Goal: Check status: Check status

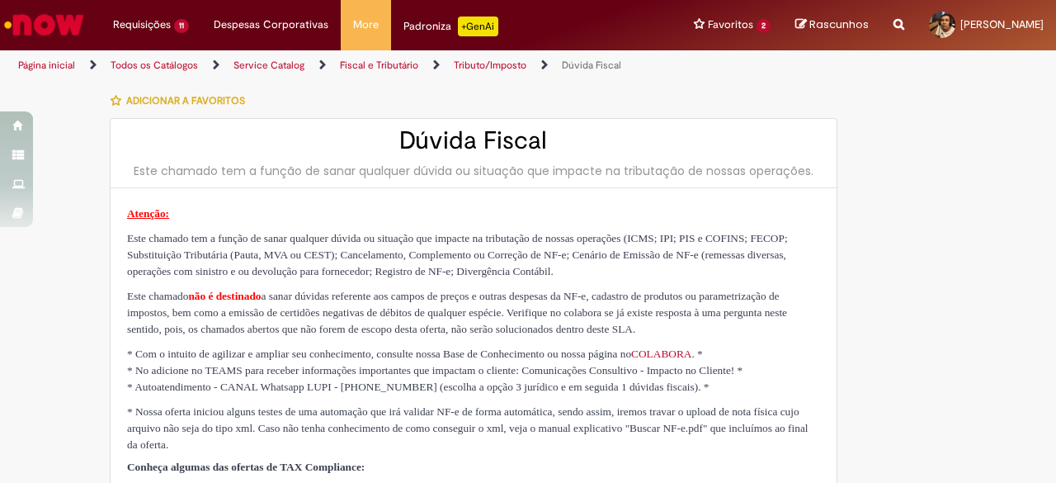
type input "**********"
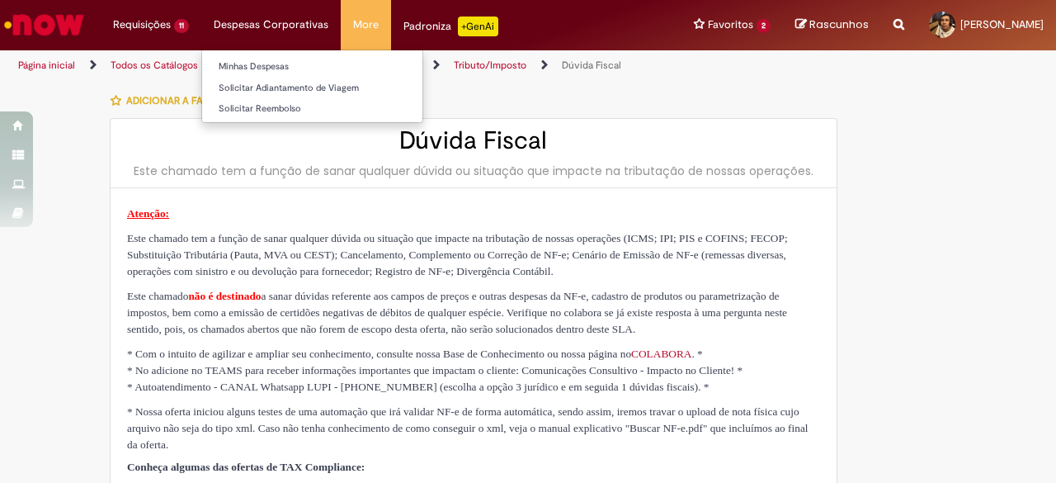
type input "**********"
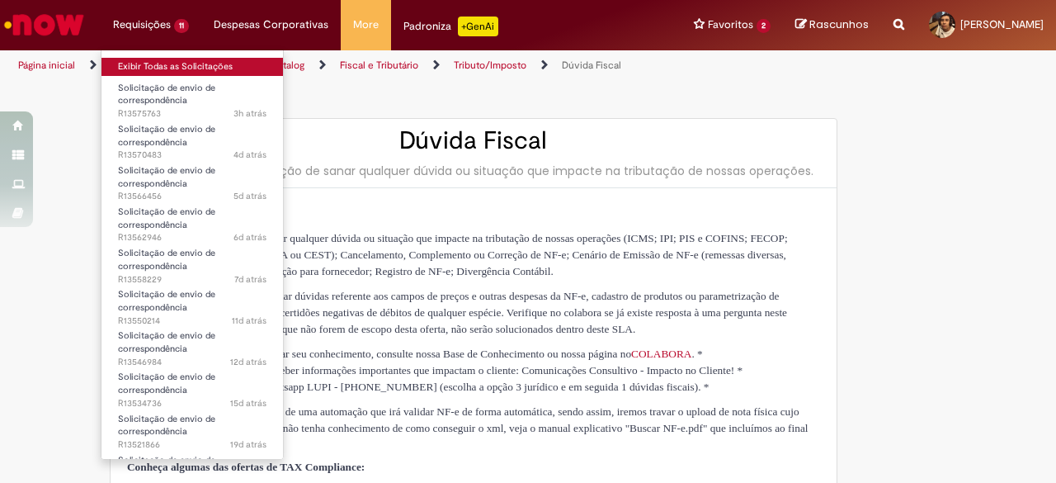
click at [153, 59] on link "Exibir Todas as Solicitações" at bounding box center [193, 67] width 182 height 18
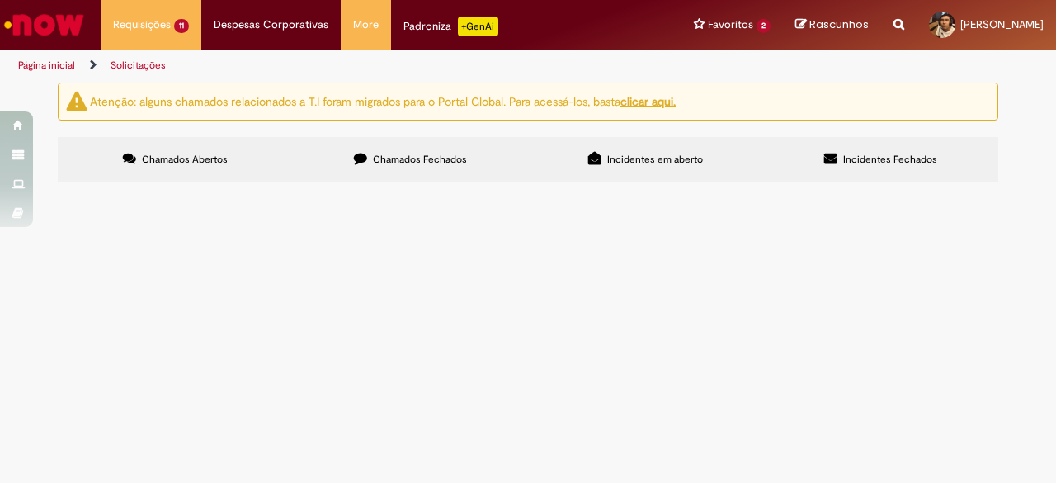
click at [363, 168] on label "Chamados Fechados" at bounding box center [410, 159] width 235 height 45
click at [182, 163] on span "Chamados Abertos" at bounding box center [185, 159] width 86 height 13
click at [0, 0] on div at bounding box center [0, 0] width 0 height 0
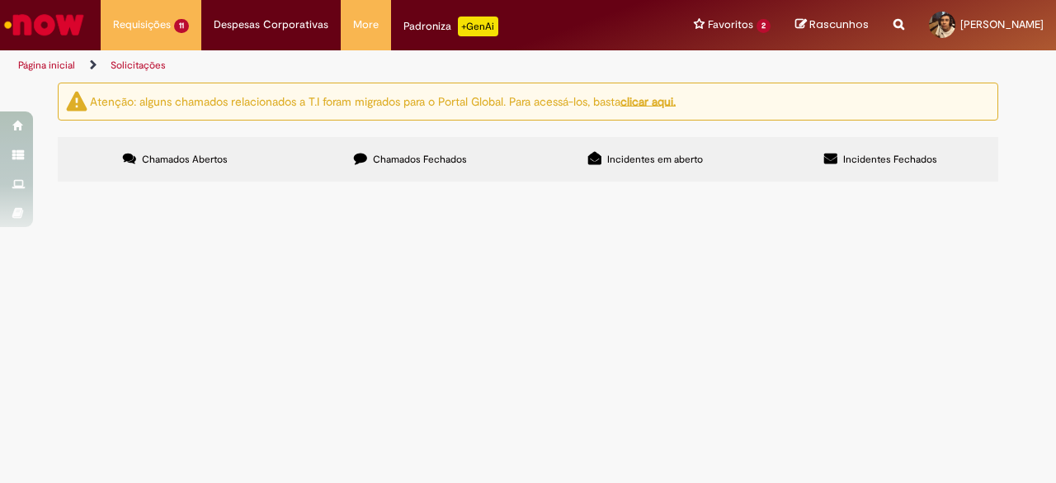
scroll to position [0, 0]
click at [390, 151] on label "Chamados Fechados" at bounding box center [410, 159] width 235 height 45
click at [0, 0] on span "R13516353" at bounding box center [0, 0] width 0 height 0
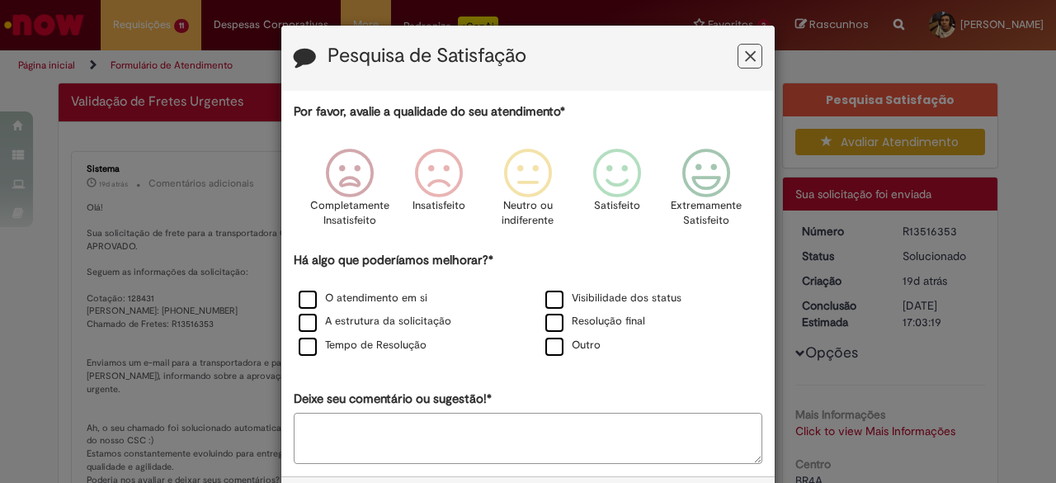
click at [745, 54] on icon "Feedback" at bounding box center [750, 56] width 11 height 17
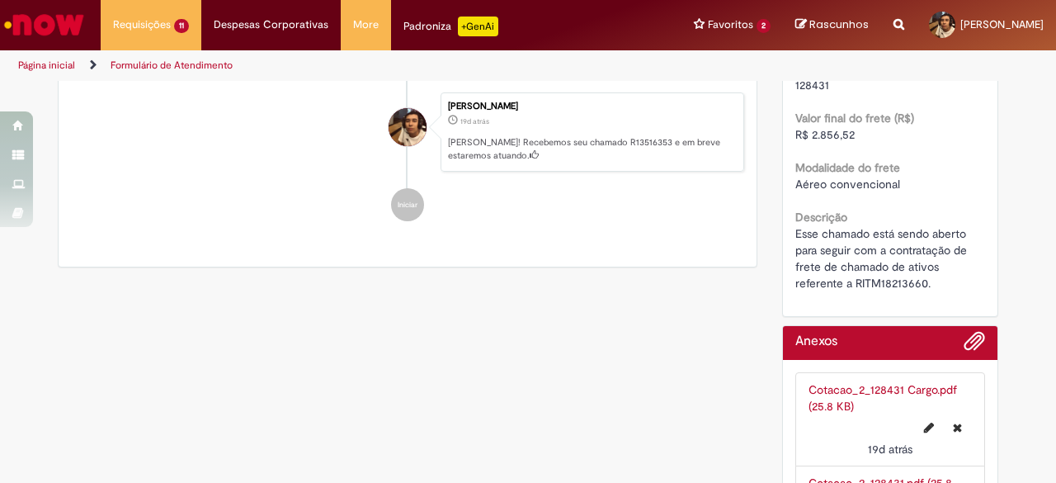
scroll to position [825, 0]
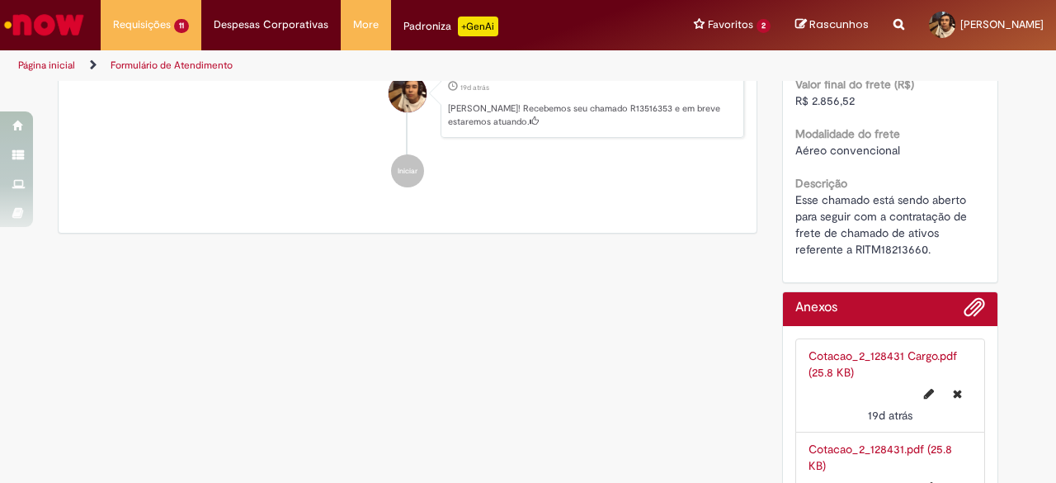
click at [882, 250] on span "Esse chamado está sendo aberto para seguir com a contratação de frete de chamad…" at bounding box center [883, 224] width 175 height 64
copy span "RITM18213660"
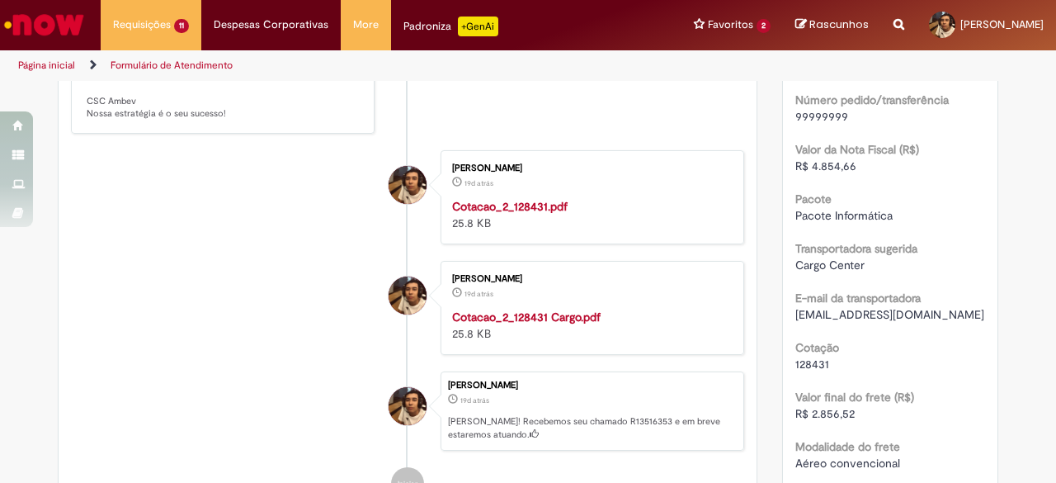
scroll to position [638, 0]
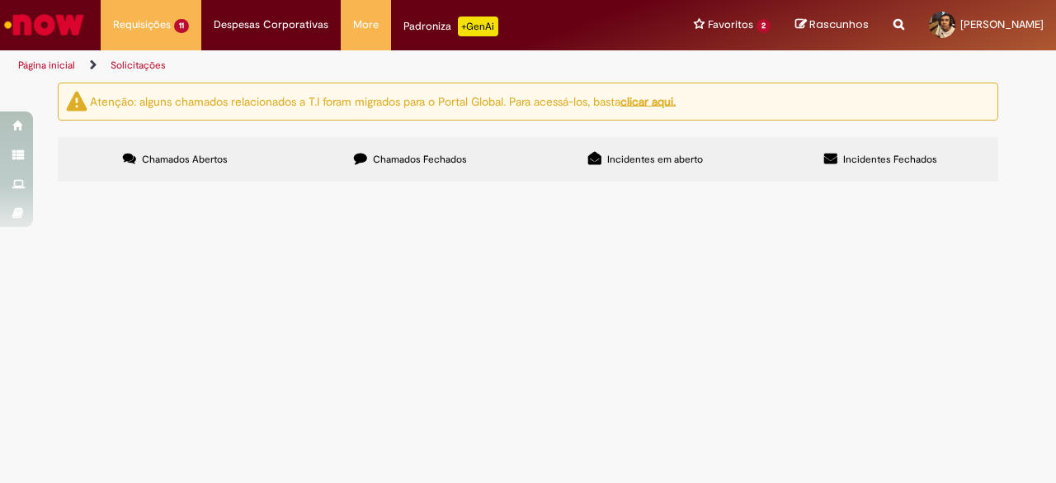
click at [342, 149] on label "Chamados Fechados" at bounding box center [410, 159] width 235 height 45
click at [0, 0] on span "R13551684" at bounding box center [0, 0] width 0 height 0
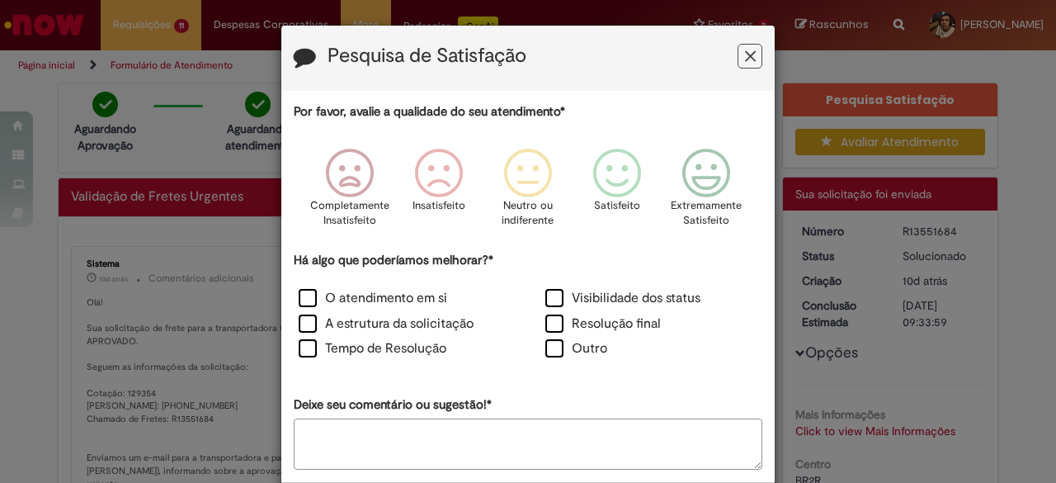
click at [747, 61] on icon "Feedback" at bounding box center [750, 56] width 11 height 17
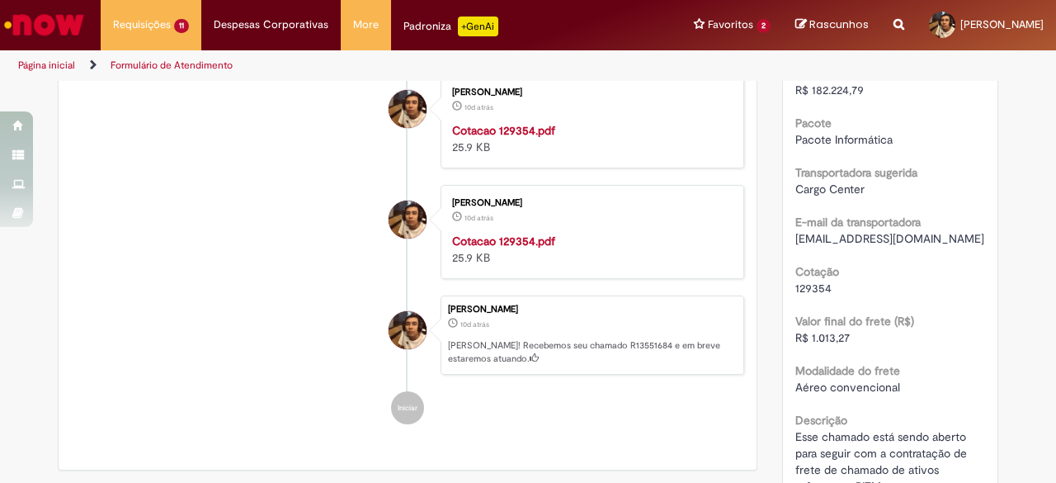
scroll to position [853, 0]
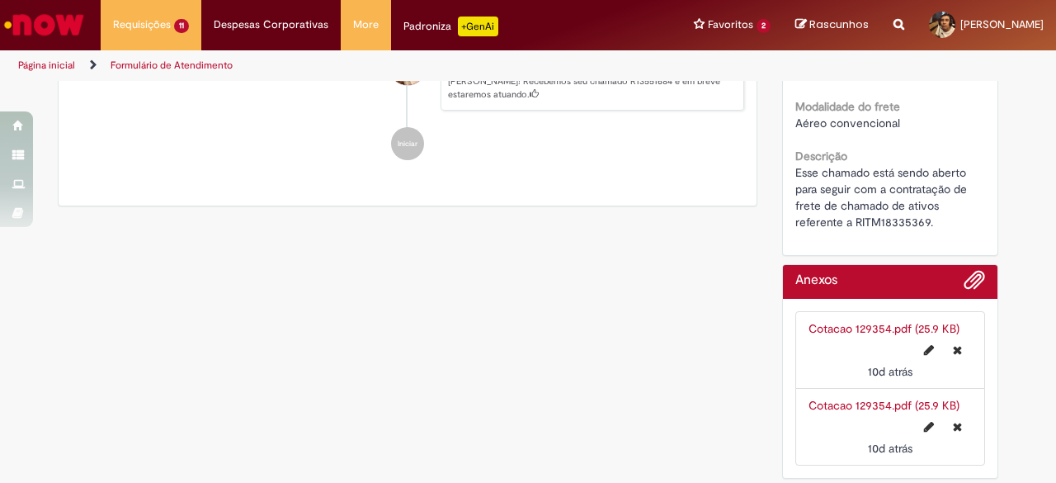
click at [868, 219] on span "Esse chamado está sendo aberto para seguir com a contratação de frete de chamad…" at bounding box center [883, 197] width 175 height 64
copy span "RITM18335369"
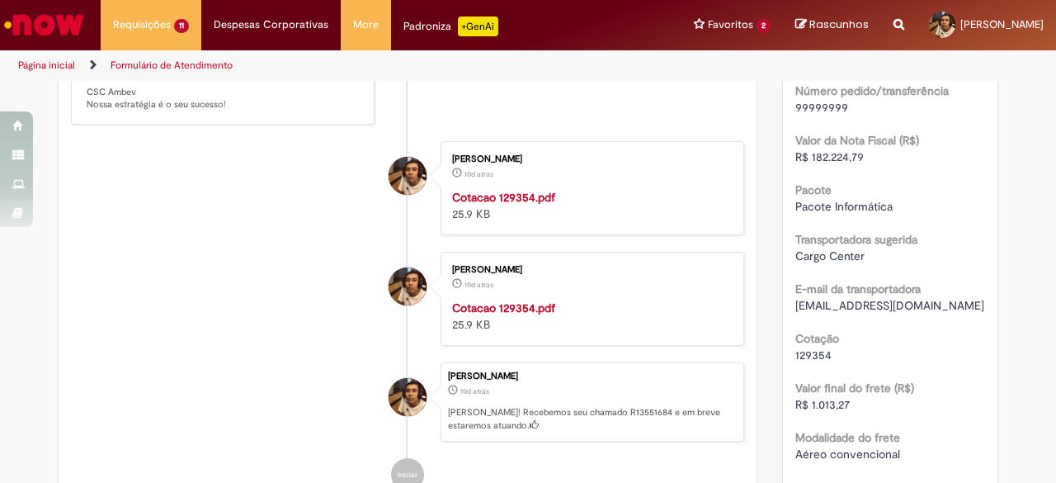
scroll to position [522, 0]
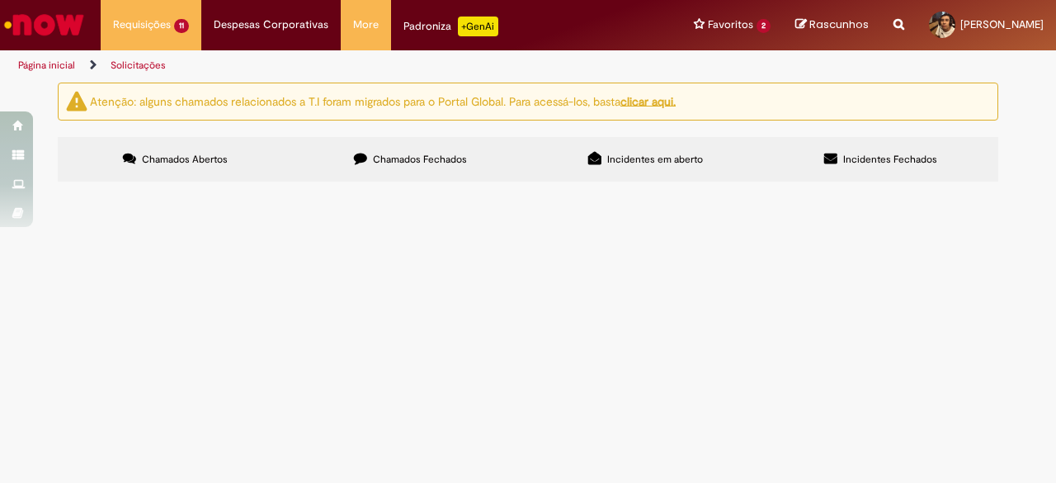
click at [357, 164] on label "Chamados Fechados" at bounding box center [410, 159] width 235 height 45
click at [0, 0] on span "R13563492" at bounding box center [0, 0] width 0 height 0
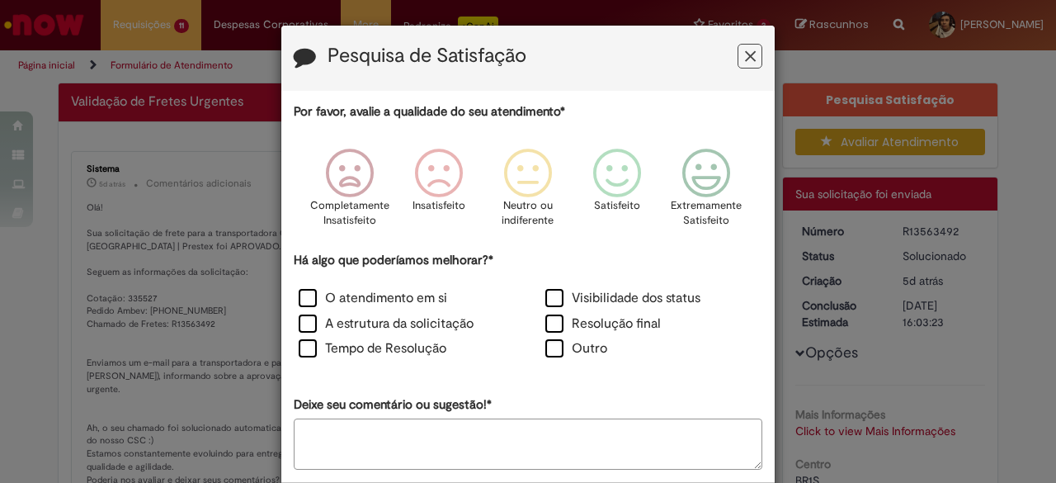
click at [745, 52] on icon "Feedback" at bounding box center [750, 56] width 11 height 17
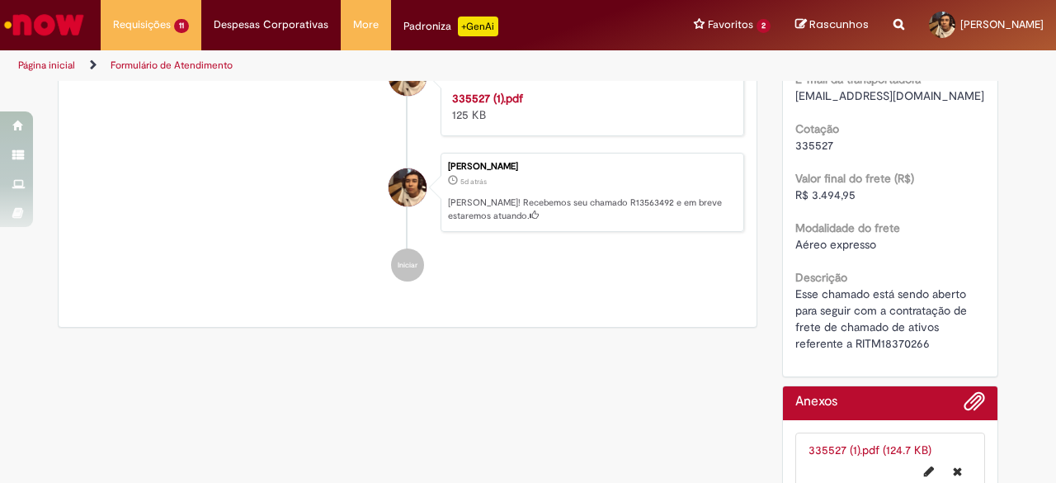
scroll to position [743, 0]
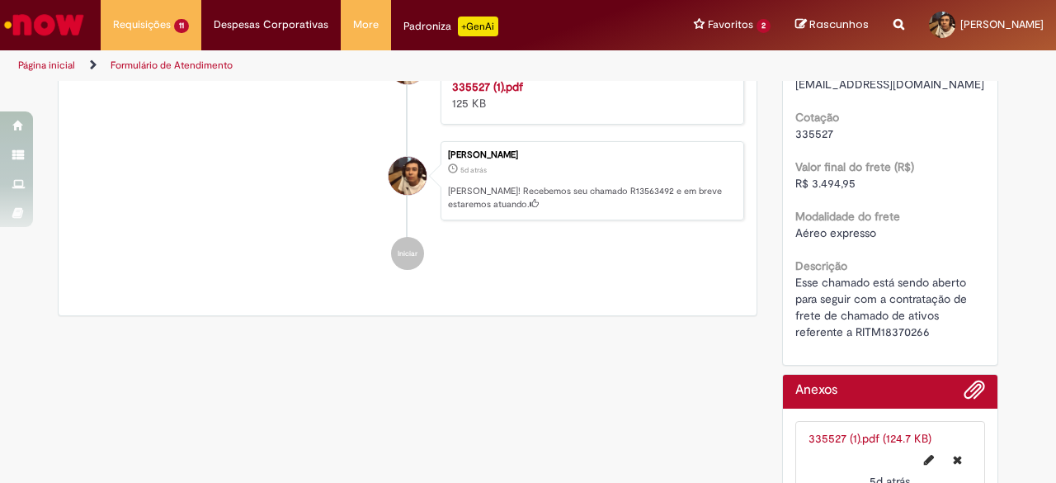
click at [889, 328] on span "Esse chamado está sendo aberto para seguir com a contratação de frete de chamad…" at bounding box center [883, 307] width 175 height 64
copy span "RITM18370266"
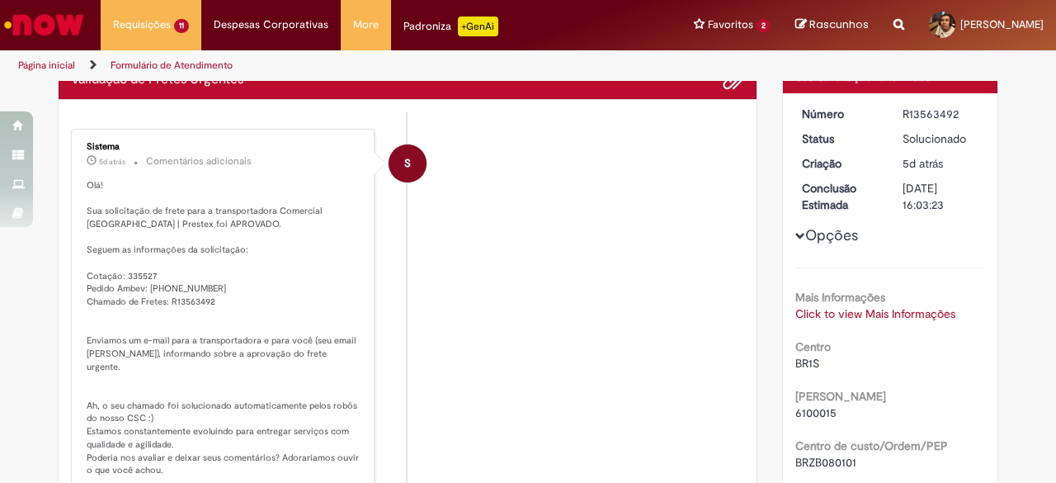
scroll to position [0, 0]
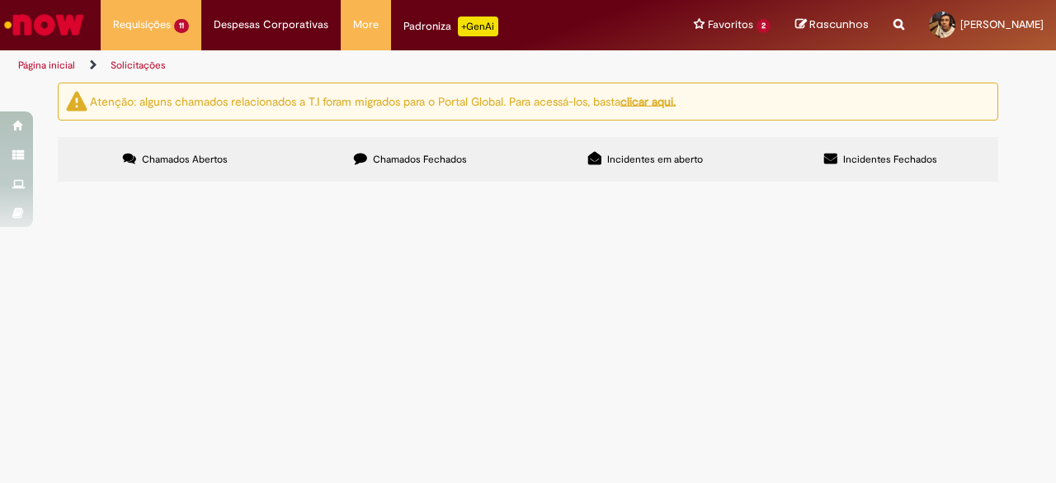
click at [362, 154] on label "Chamados Fechados" at bounding box center [410, 159] width 235 height 45
click at [0, 0] on span "R13568162" at bounding box center [0, 0] width 0 height 0
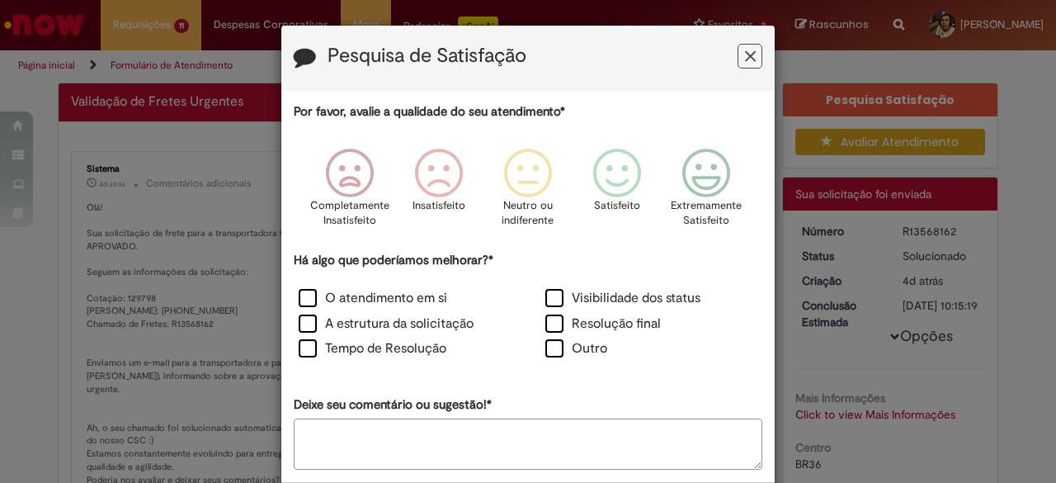
click at [745, 50] on icon "Feedback" at bounding box center [750, 56] width 11 height 17
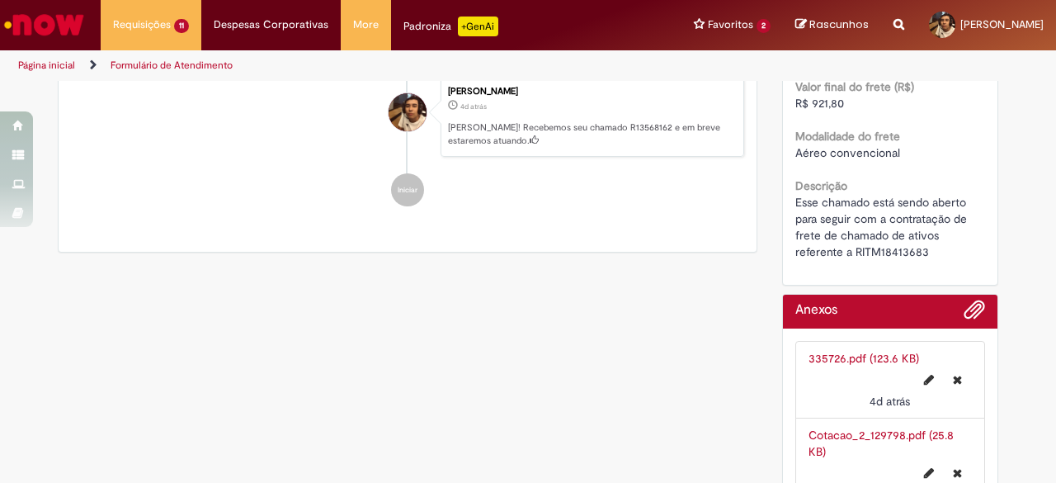
scroll to position [869, 0]
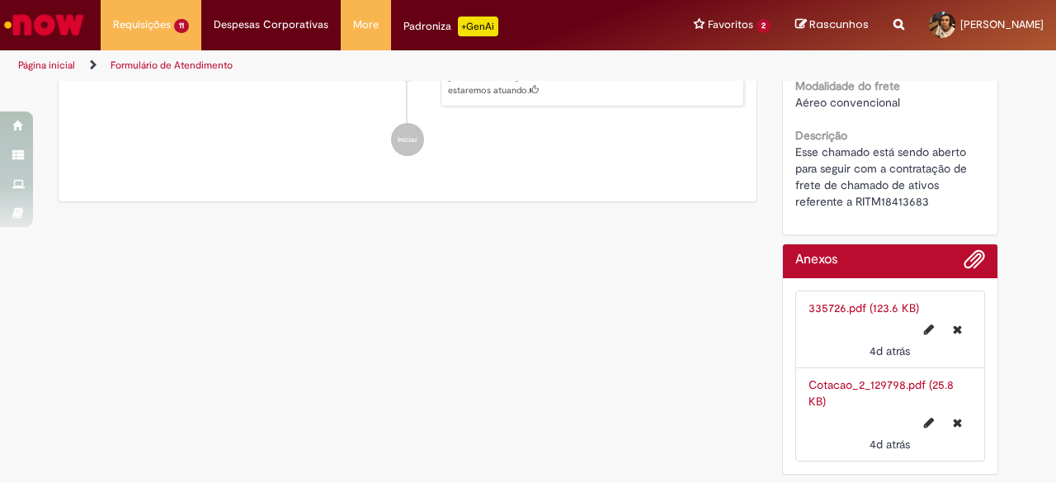
click at [879, 201] on span "Esse chamado está sendo aberto para seguir com a contratação de frete de chamad…" at bounding box center [883, 176] width 175 height 64
copy span "RITM18413683"
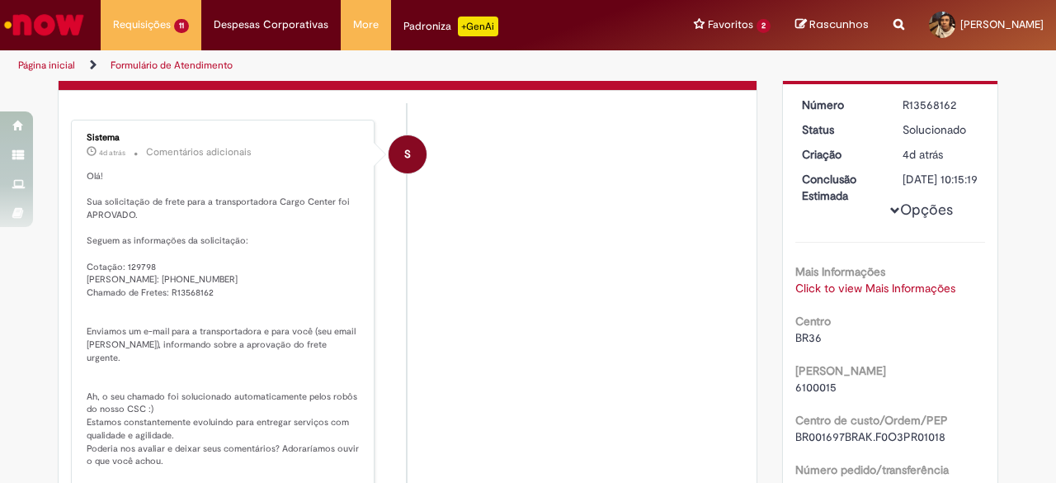
scroll to position [0, 0]
